Goal: Task Accomplishment & Management: Manage account settings

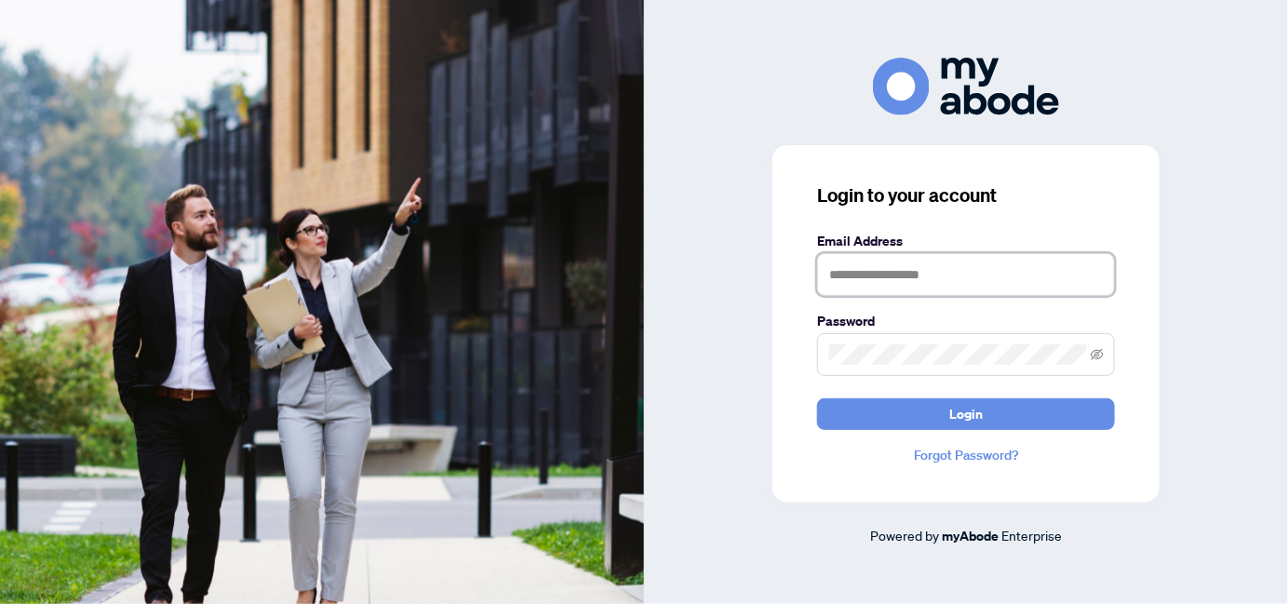
click at [922, 284] on input "text" at bounding box center [966, 274] width 298 height 43
type input "**********"
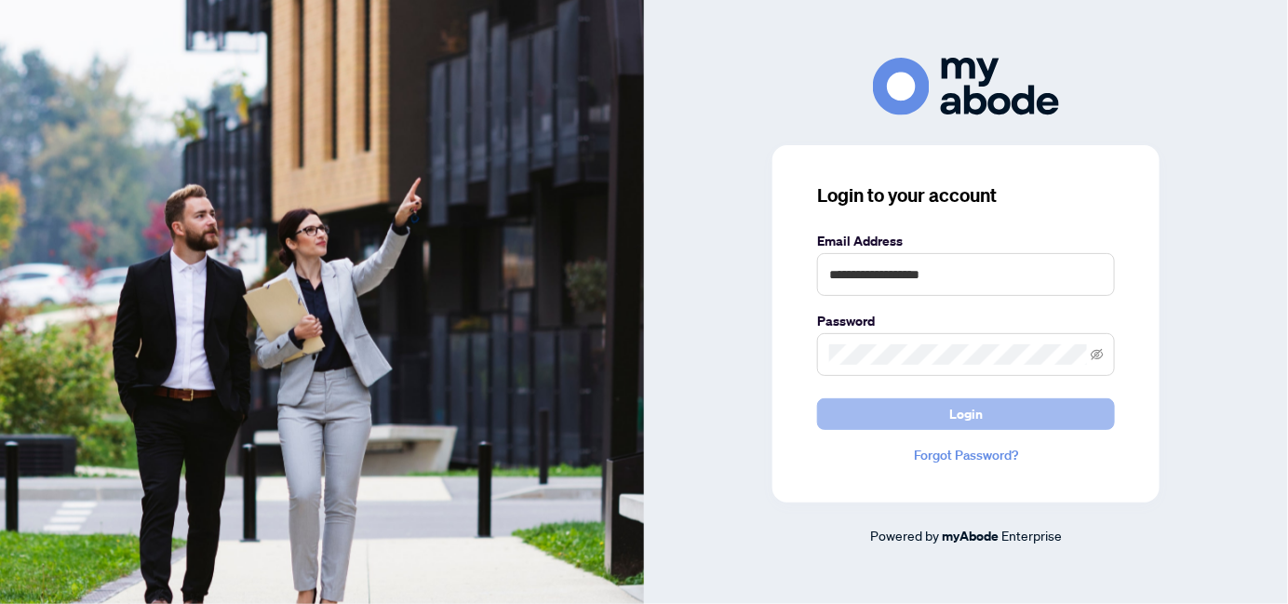
click at [968, 418] on span "Login" at bounding box center [966, 414] width 34 height 30
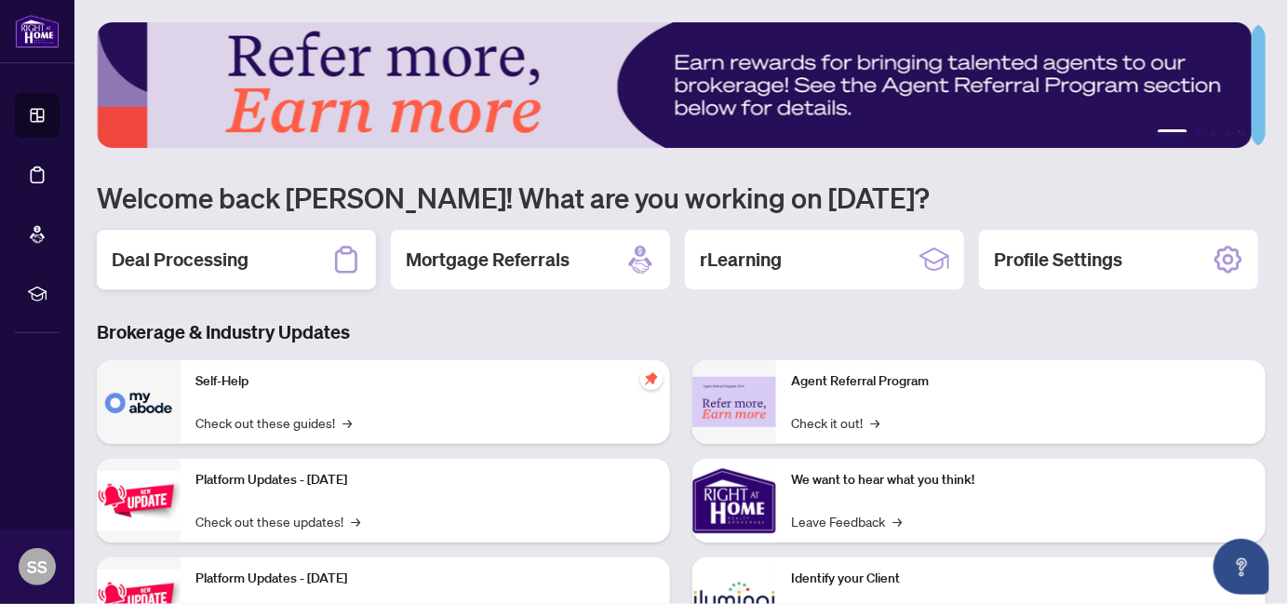
click at [208, 262] on h2 "Deal Processing" at bounding box center [180, 260] width 137 height 26
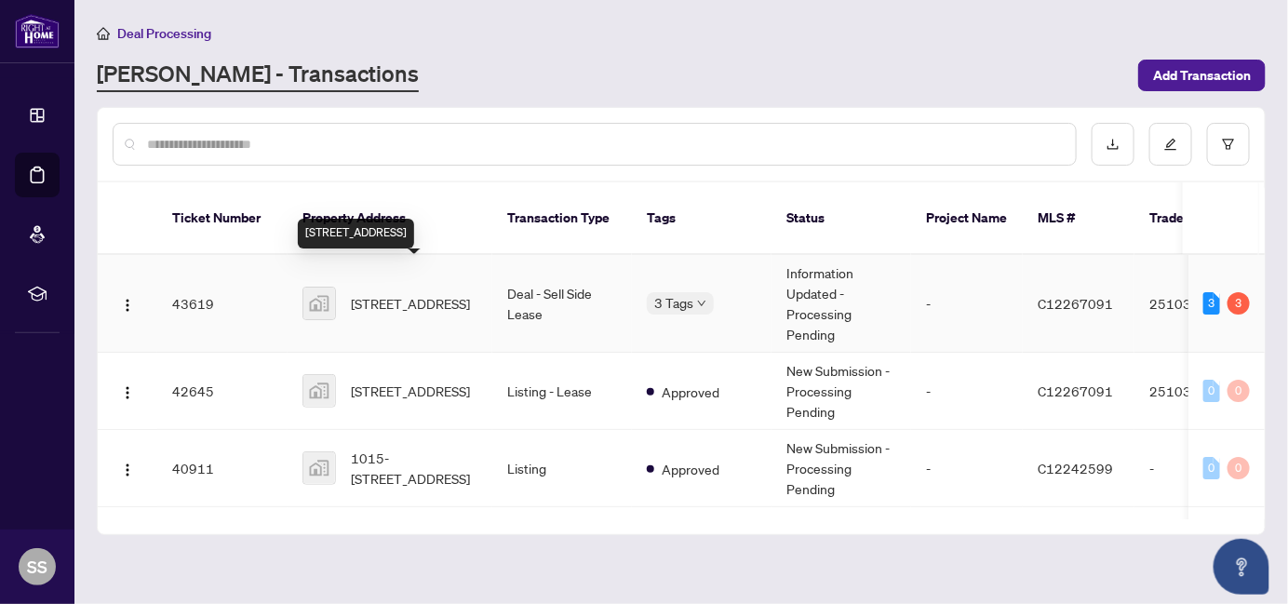
click at [407, 297] on span "[STREET_ADDRESS]" at bounding box center [410, 303] width 119 height 20
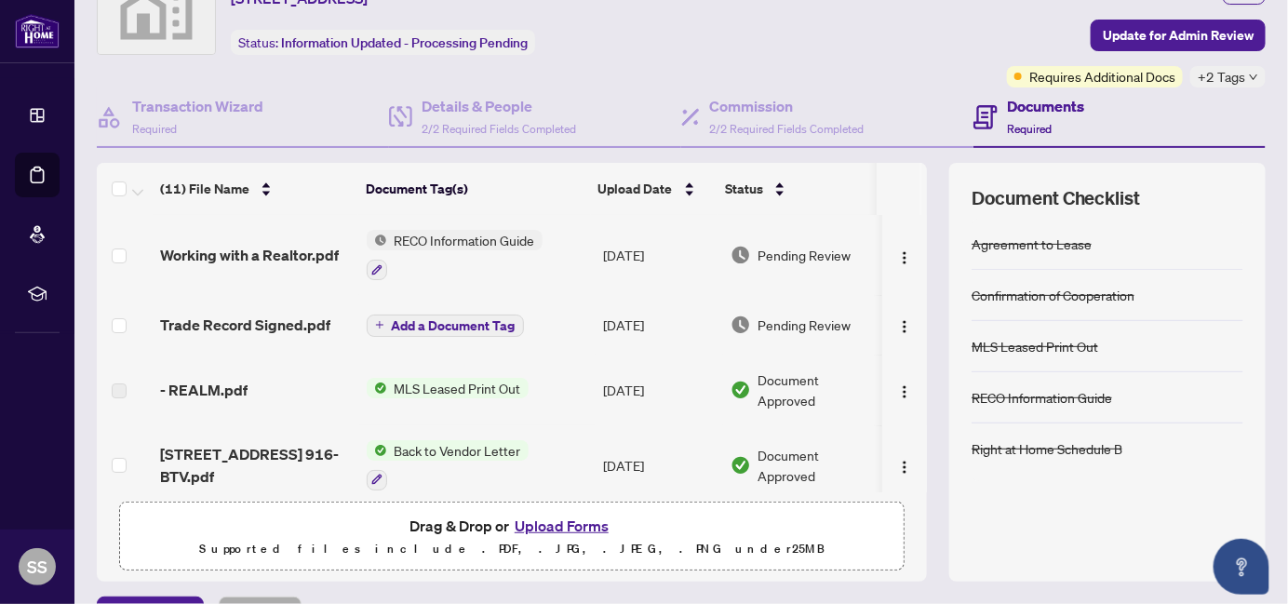
scroll to position [98, 0]
